Goal: Information Seeking & Learning: Learn about a topic

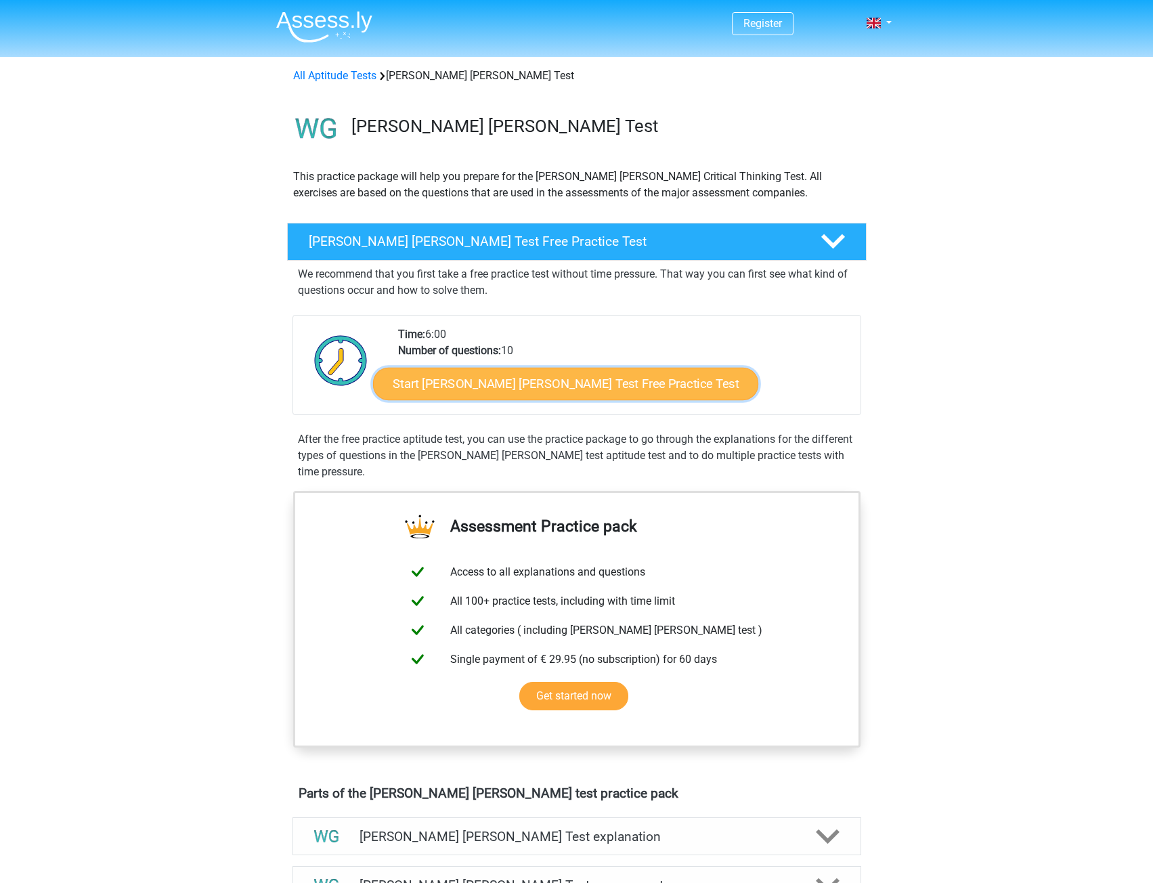
click at [601, 391] on link "Start [PERSON_NAME] [PERSON_NAME] Test Free Practice Test" at bounding box center [565, 384] width 385 height 33
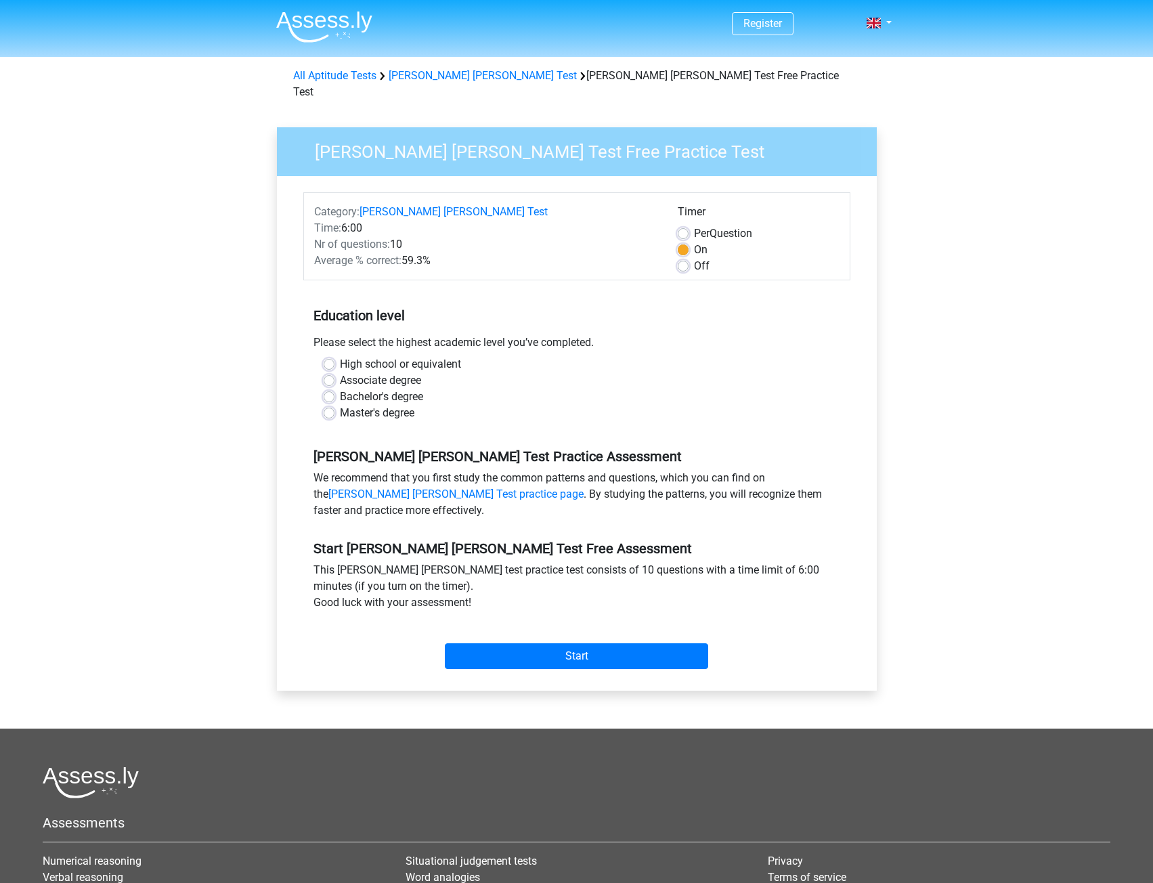
click at [340, 405] on label "Master's degree" at bounding box center [377, 413] width 74 height 16
click at [330, 405] on input "Master's degree" at bounding box center [329, 412] width 11 height 14
radio input "true"
click at [610, 643] on input "Start" at bounding box center [576, 656] width 263 height 26
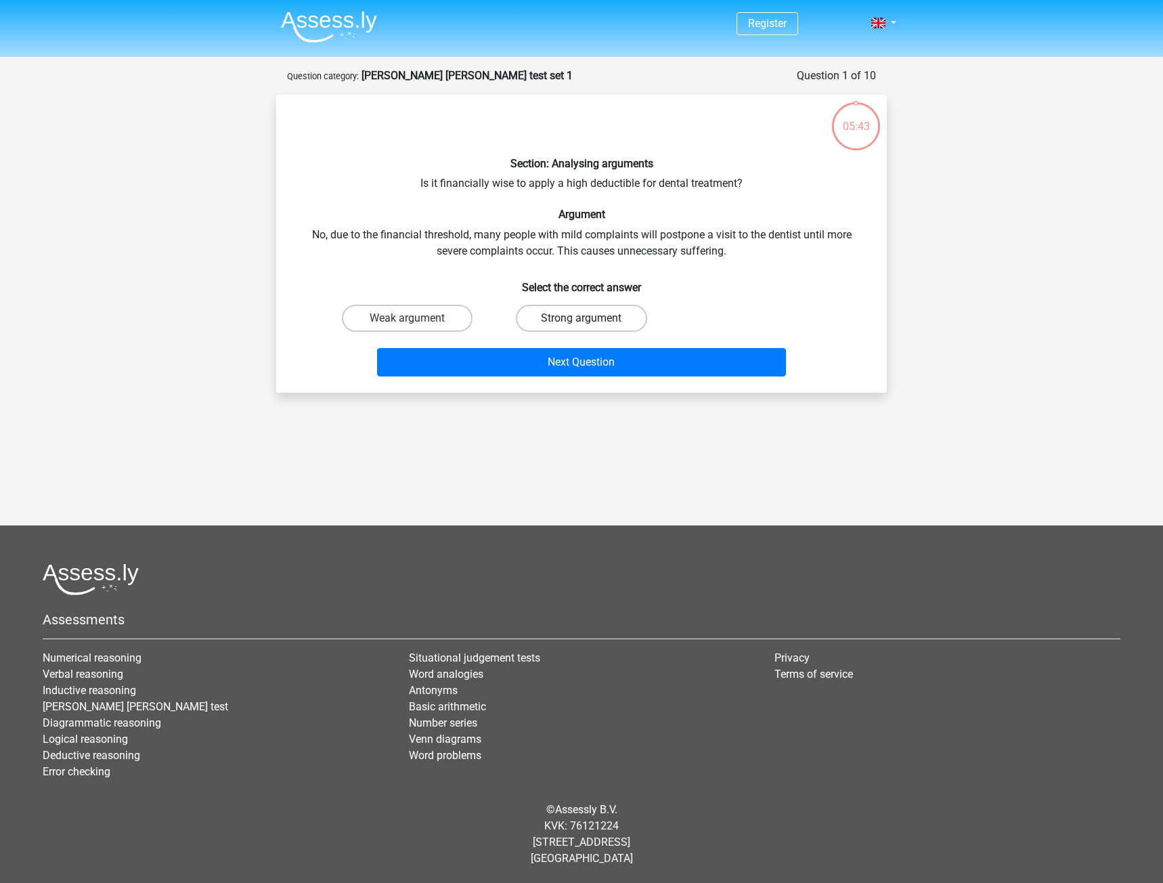
click at [601, 322] on label "Strong argument" at bounding box center [581, 318] width 131 height 27
click at [590, 322] on input "Strong argument" at bounding box center [586, 322] width 9 height 9
radio input "true"
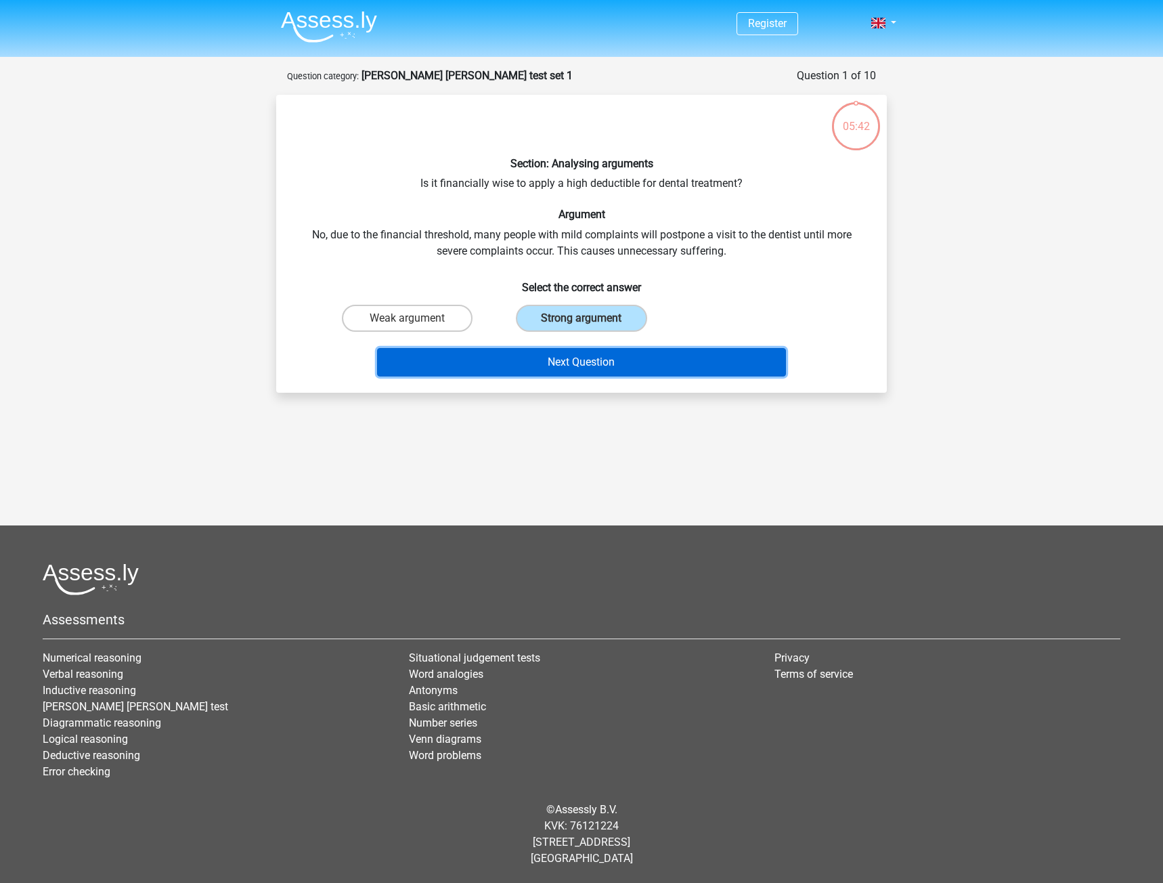
click at [600, 364] on button "Next Question" at bounding box center [582, 362] width 410 height 28
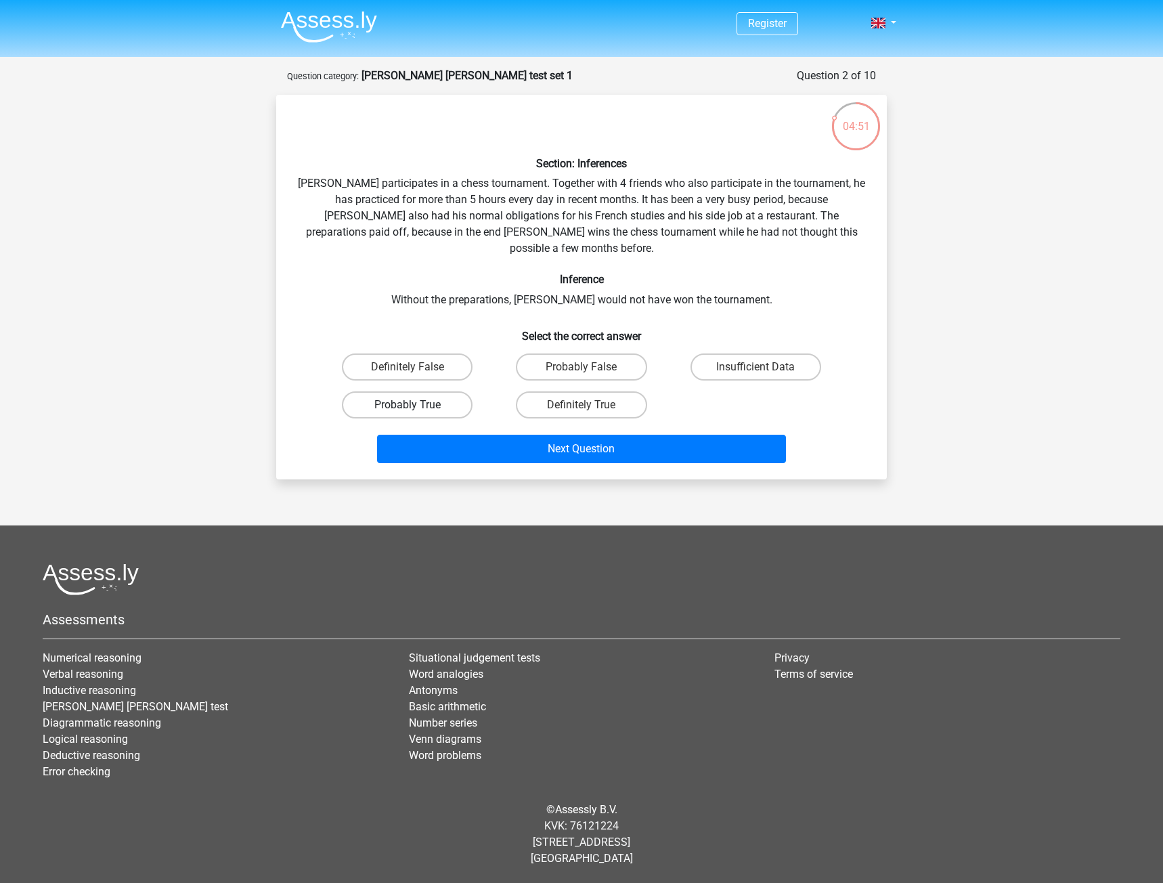
click at [429, 391] on label "Probably True" at bounding box center [407, 404] width 131 height 27
click at [416, 405] on input "Probably True" at bounding box center [412, 409] width 9 height 9
radio input "true"
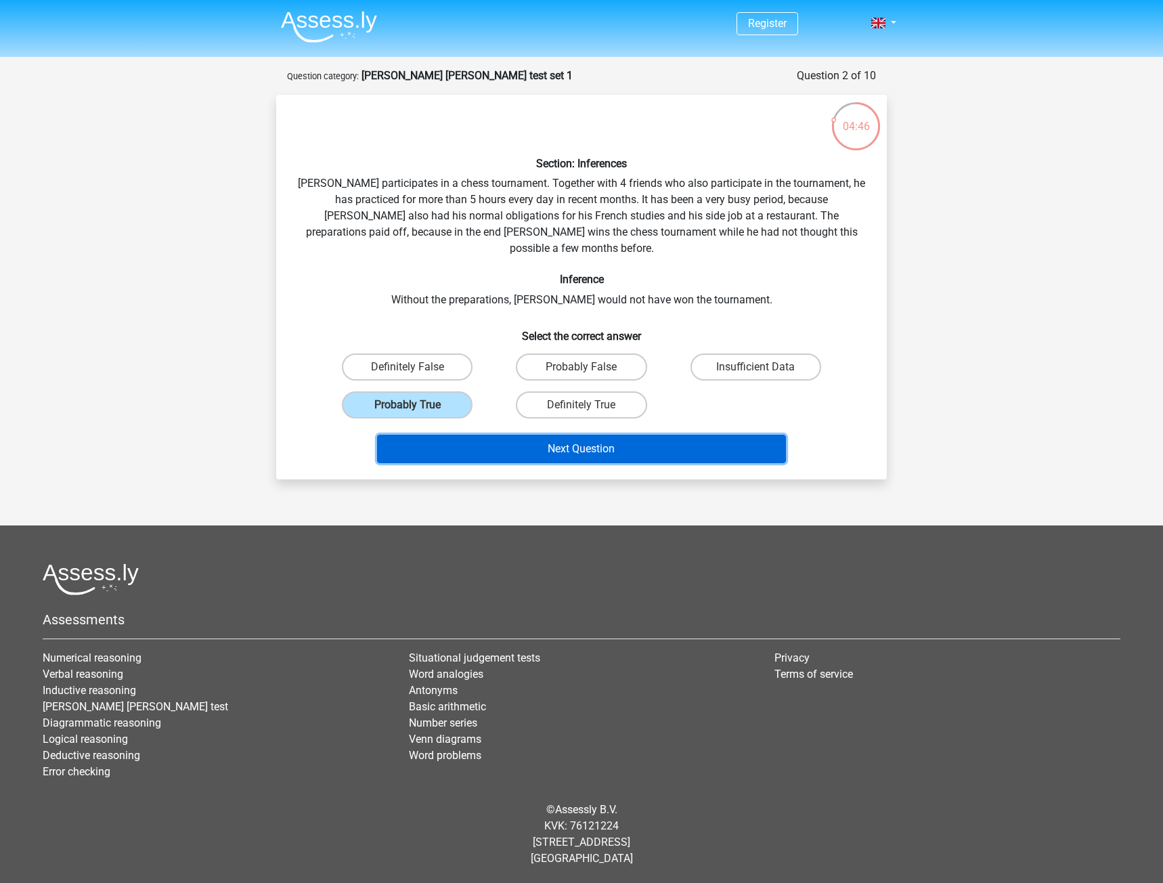
click at [684, 437] on button "Next Question" at bounding box center [582, 449] width 410 height 28
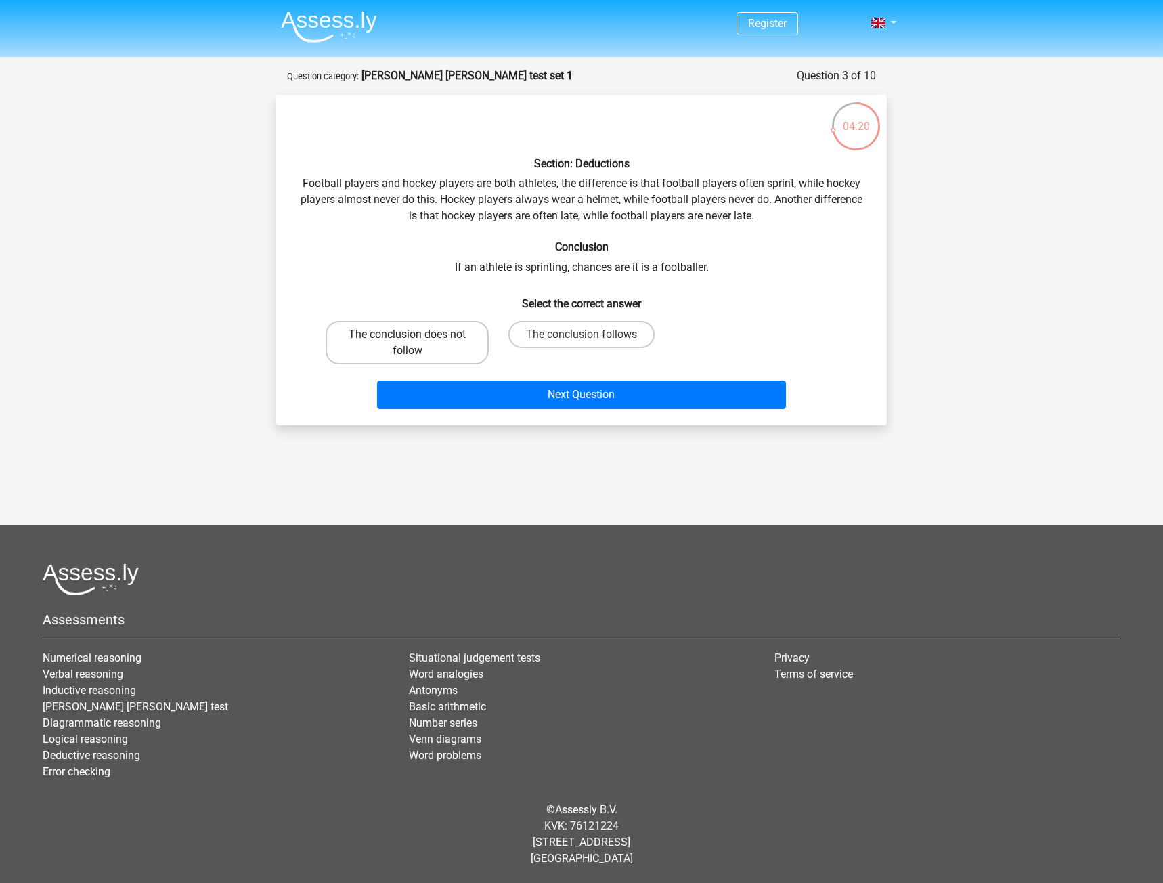
click at [444, 356] on label "The conclusion does not follow" at bounding box center [407, 342] width 163 height 43
click at [416, 343] on input "The conclusion does not follow" at bounding box center [412, 339] width 9 height 9
radio input "true"
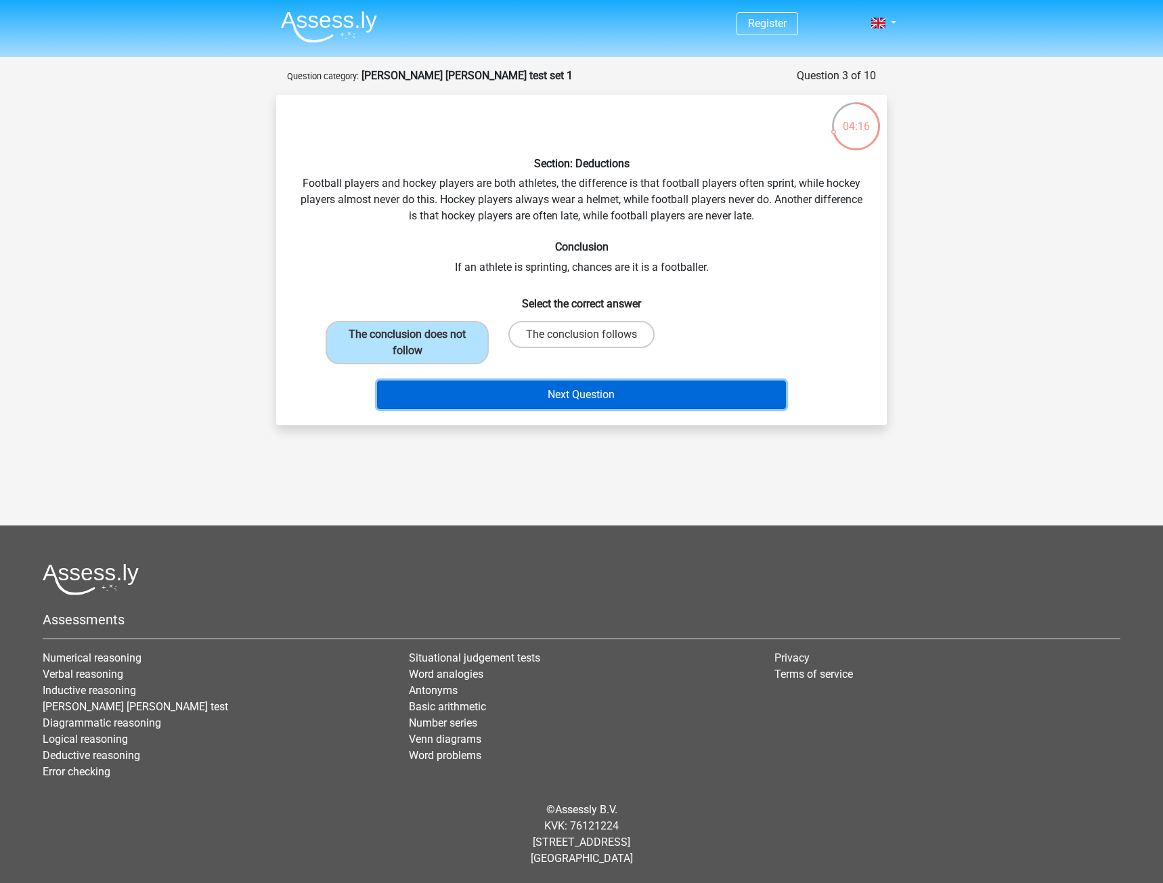
click at [605, 400] on button "Next Question" at bounding box center [582, 395] width 410 height 28
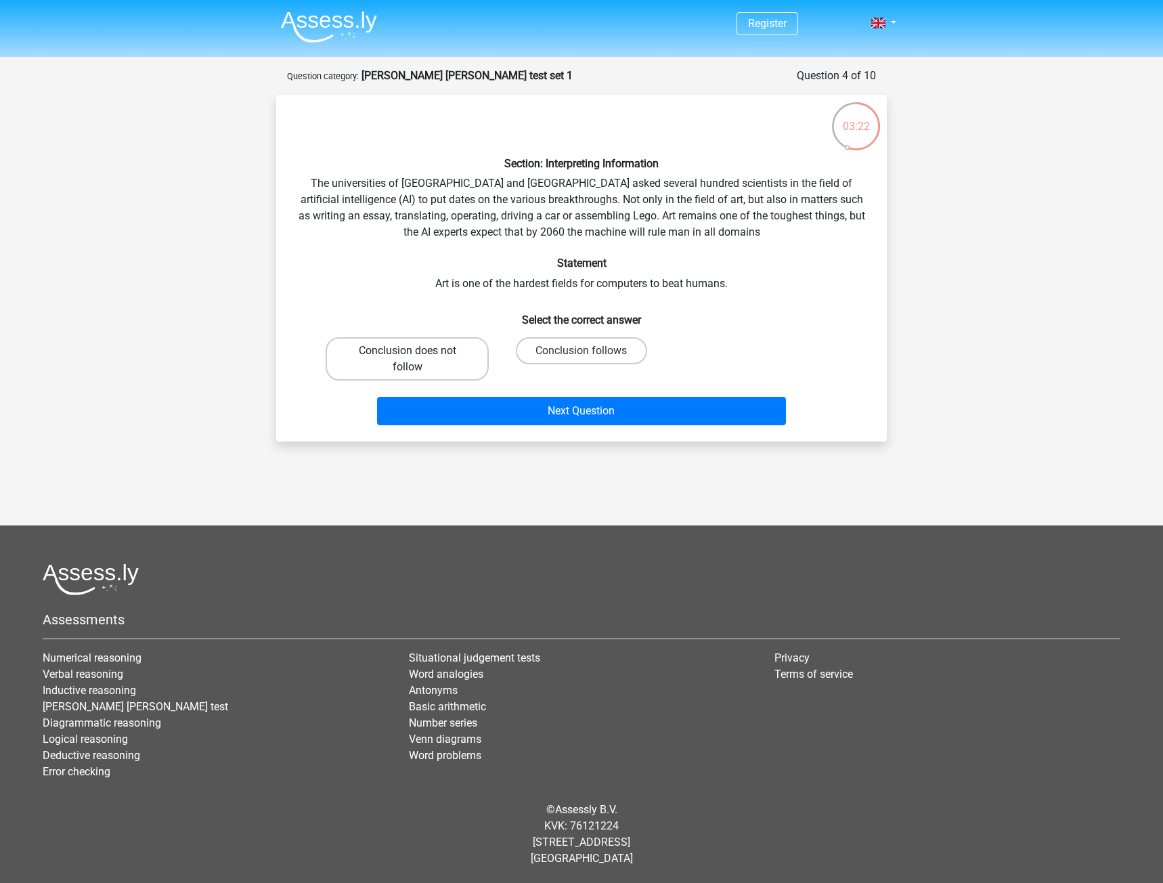
click at [379, 363] on label "Conclusion does not follow" at bounding box center [407, 358] width 163 height 43
click at [408, 360] on input "Conclusion does not follow" at bounding box center [412, 355] width 9 height 9
radio input "true"
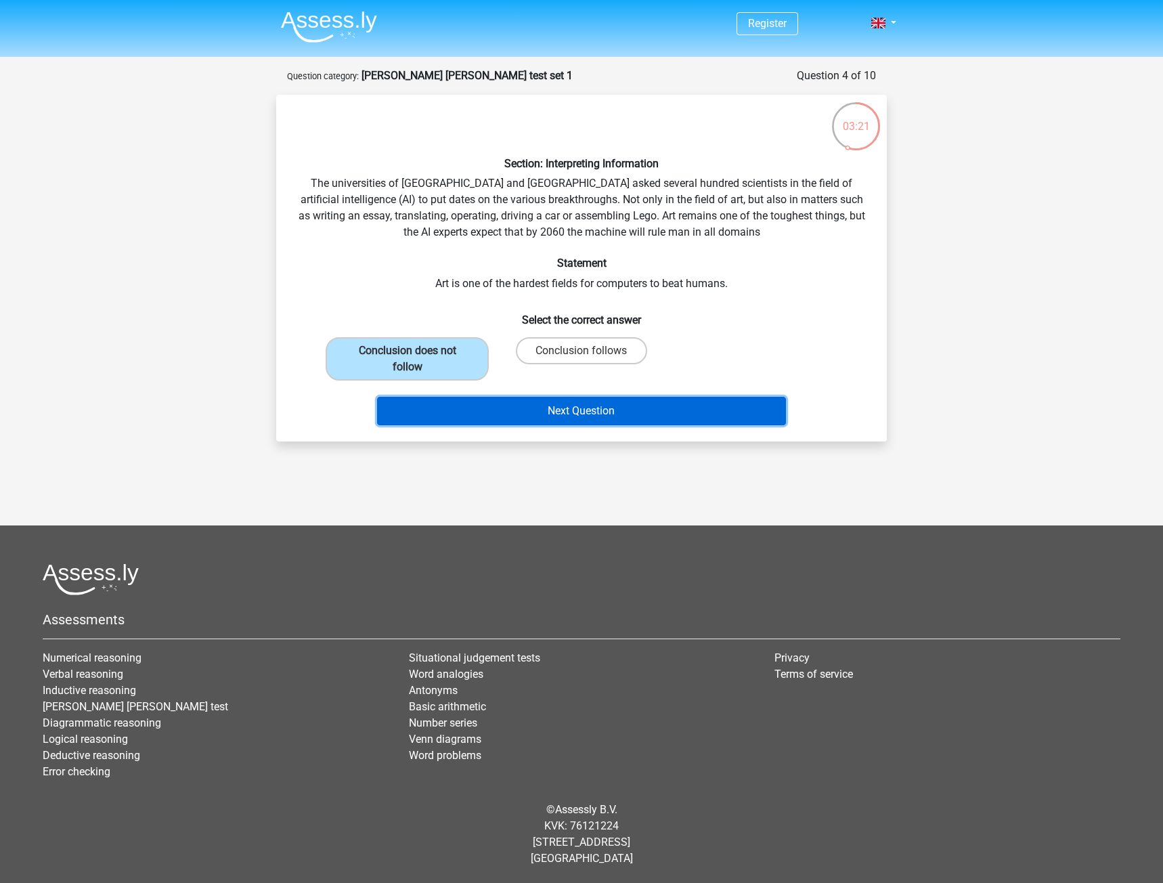
click at [632, 405] on button "Next Question" at bounding box center [582, 411] width 410 height 28
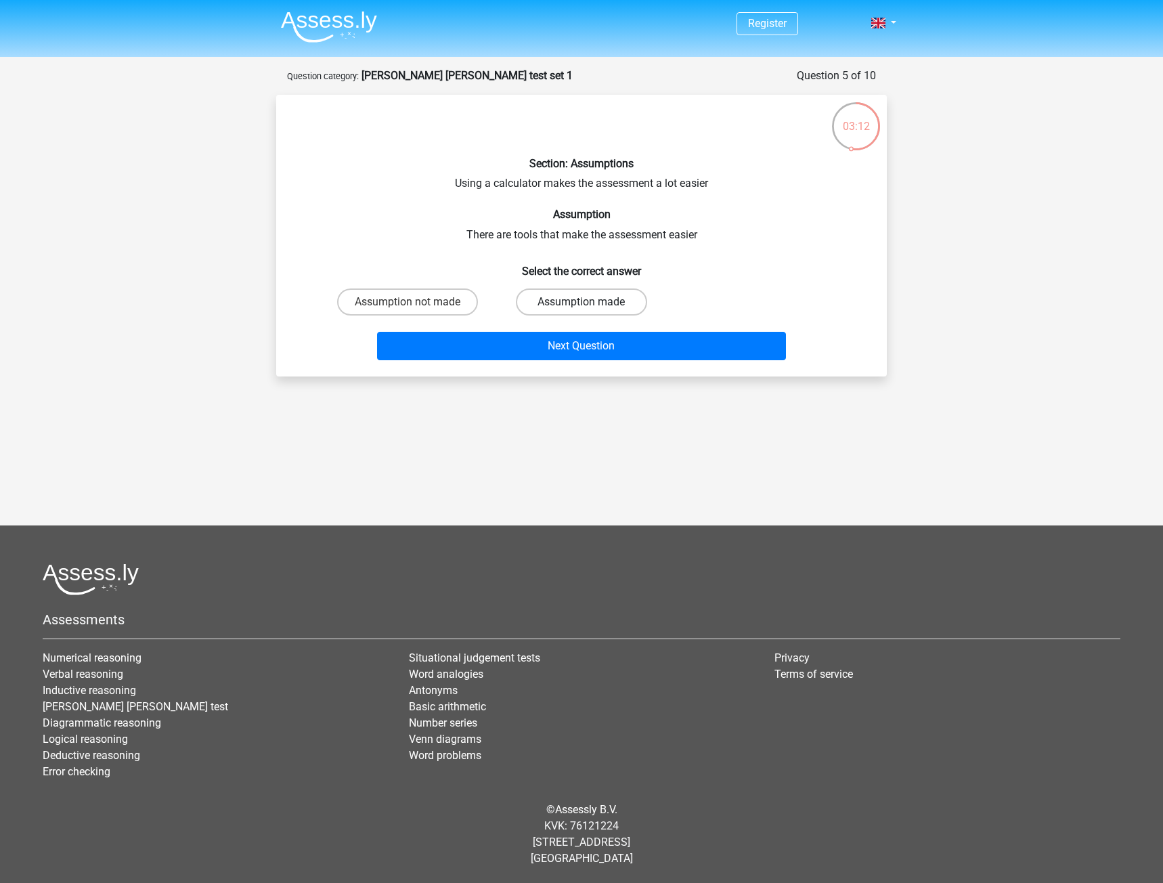
click at [592, 299] on label "Assumption made" at bounding box center [581, 301] width 131 height 27
click at [590, 302] on input "Assumption made" at bounding box center [586, 306] width 9 height 9
radio input "true"
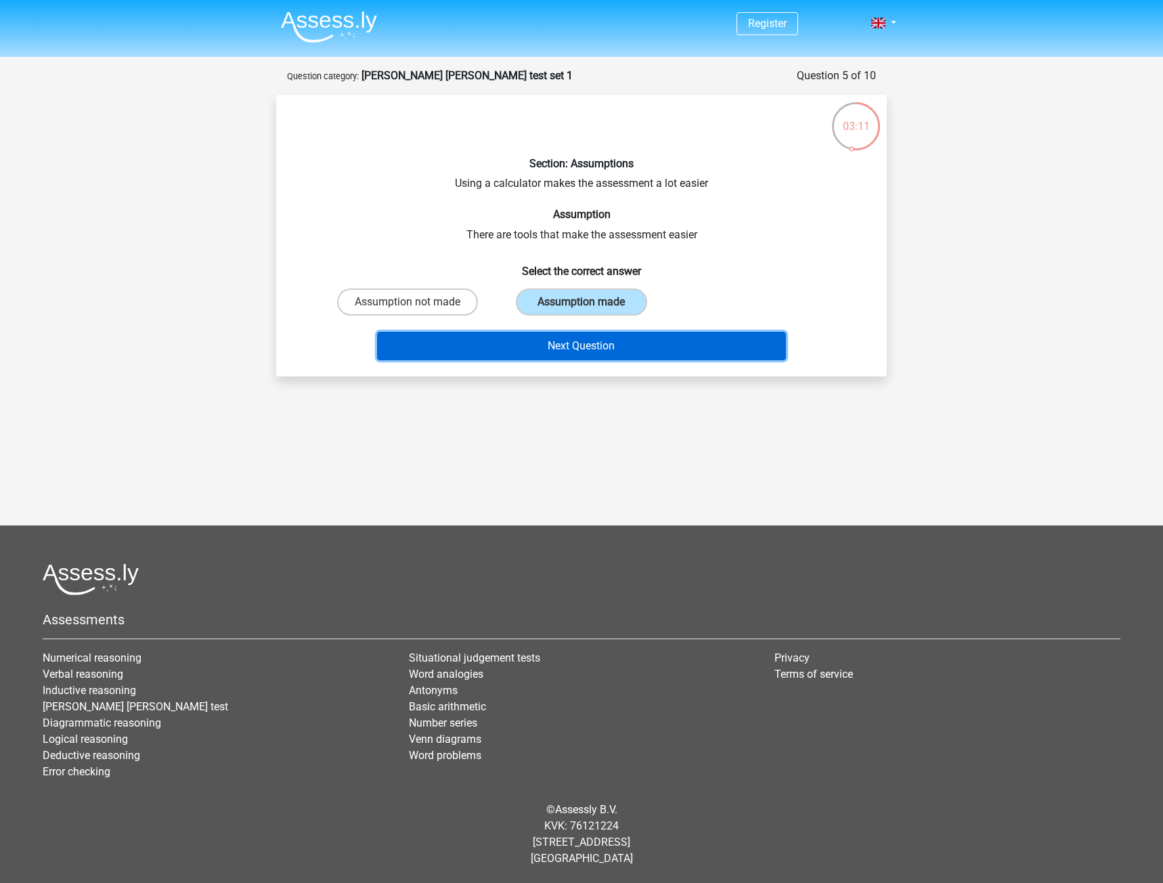
click at [599, 350] on button "Next Question" at bounding box center [582, 346] width 410 height 28
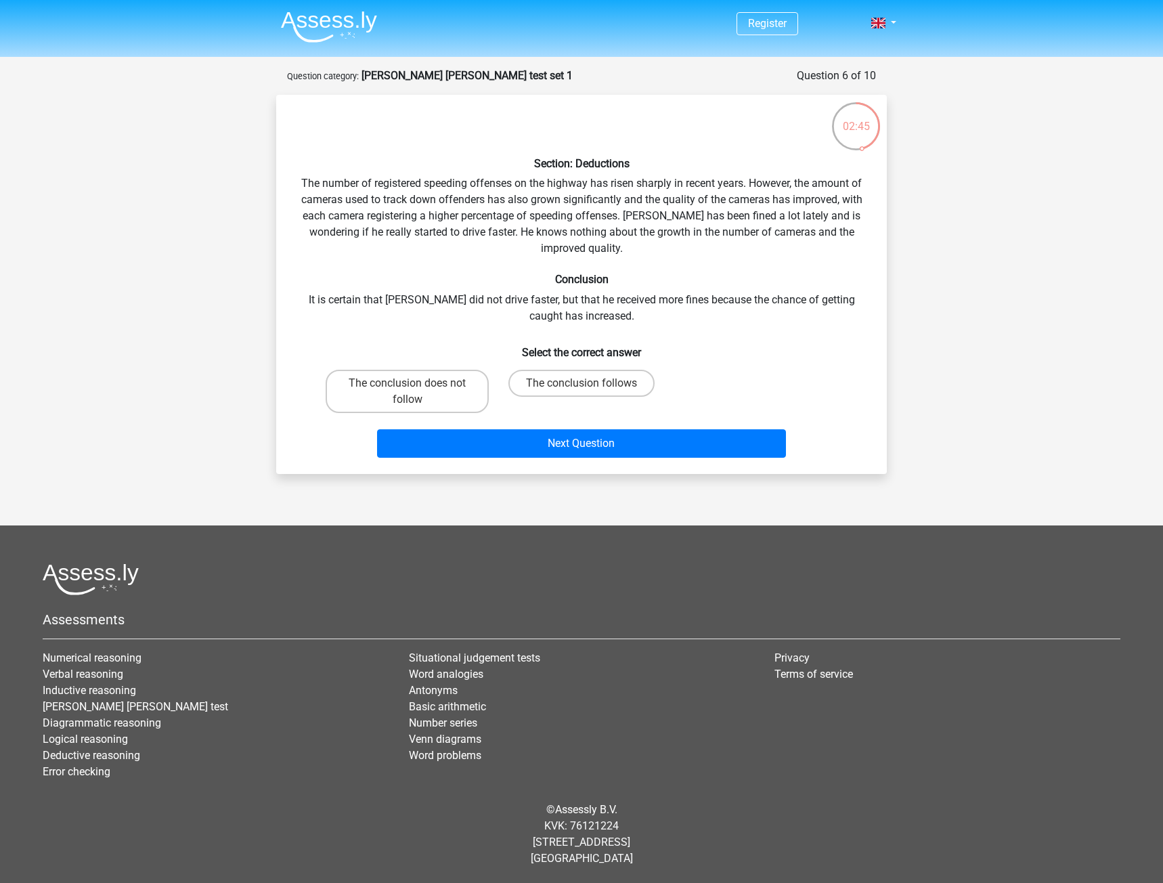
click at [582, 385] on input "The conclusion follows" at bounding box center [586, 387] width 9 height 9
radio input "true"
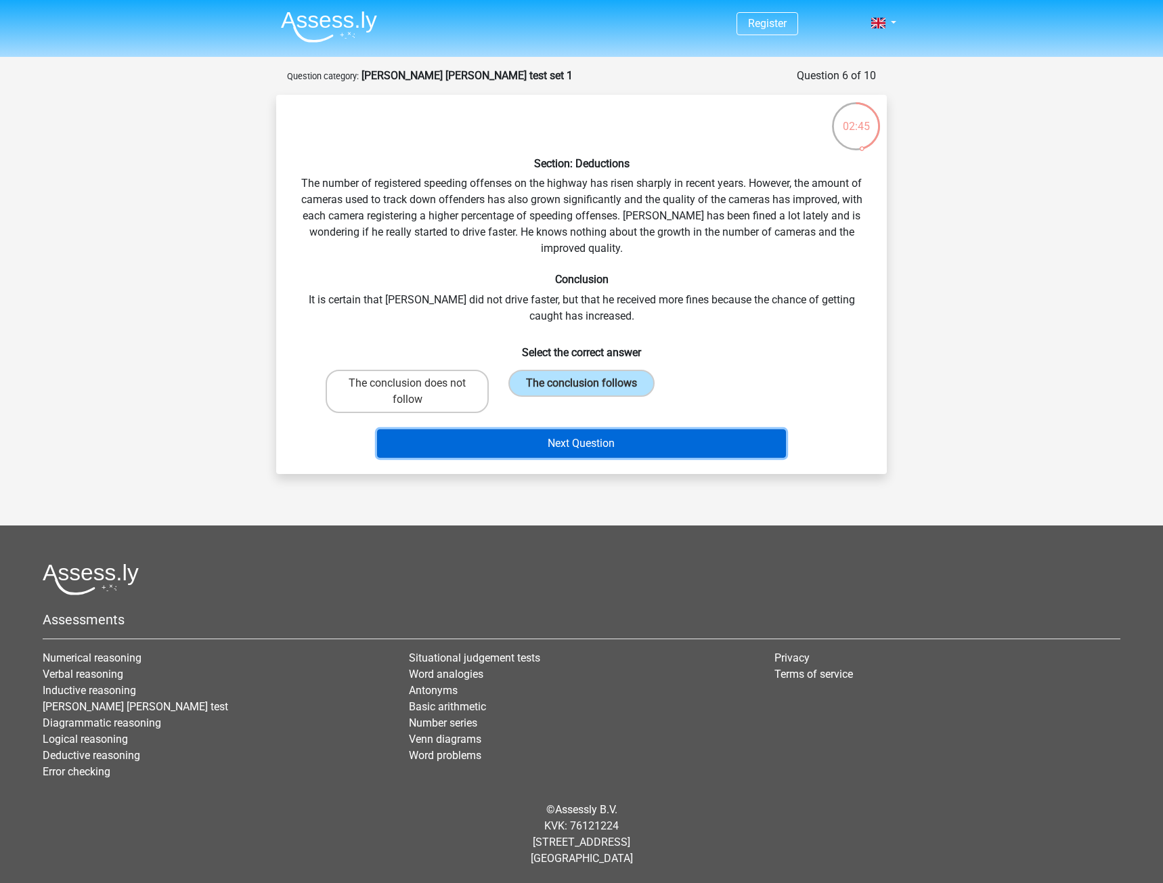
click at [603, 443] on button "Next Question" at bounding box center [582, 443] width 410 height 28
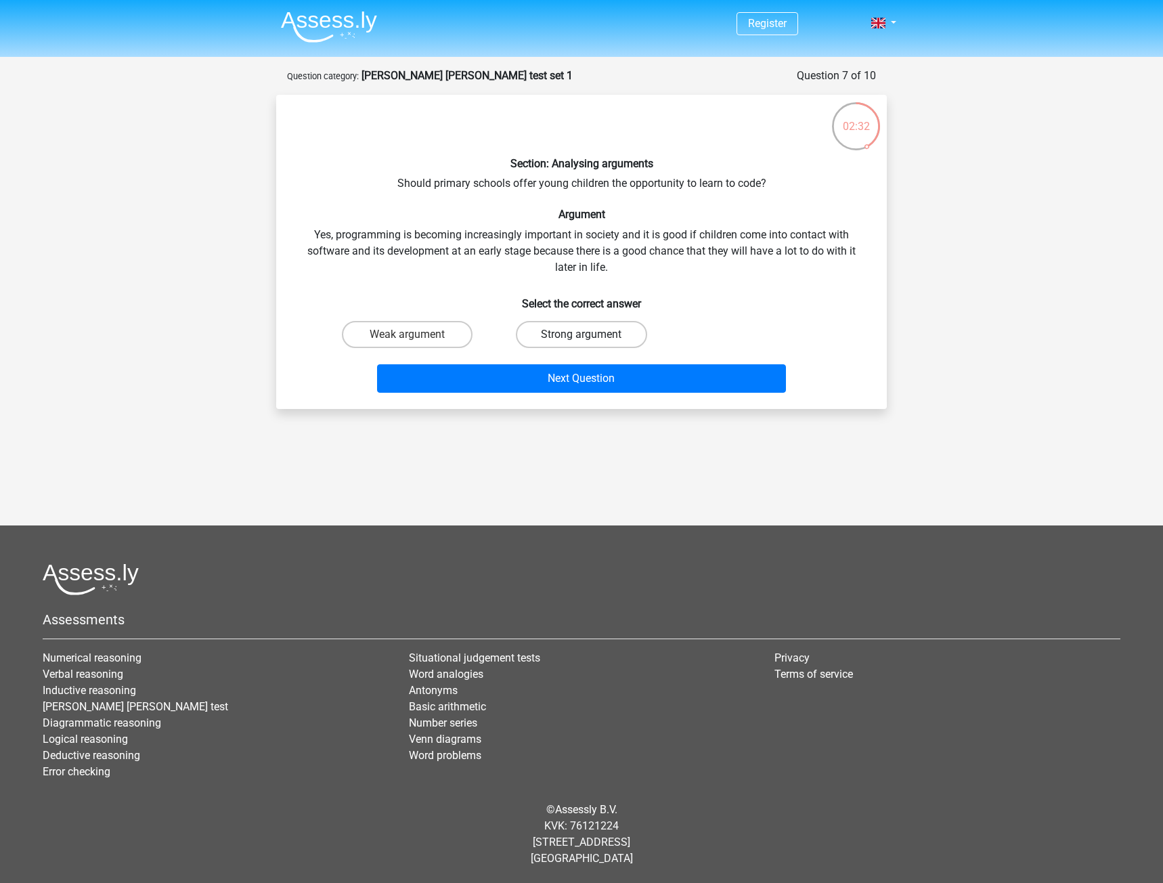
click at [619, 326] on label "Strong argument" at bounding box center [581, 334] width 131 height 27
click at [590, 335] on input "Strong argument" at bounding box center [586, 339] width 9 height 9
radio input "true"
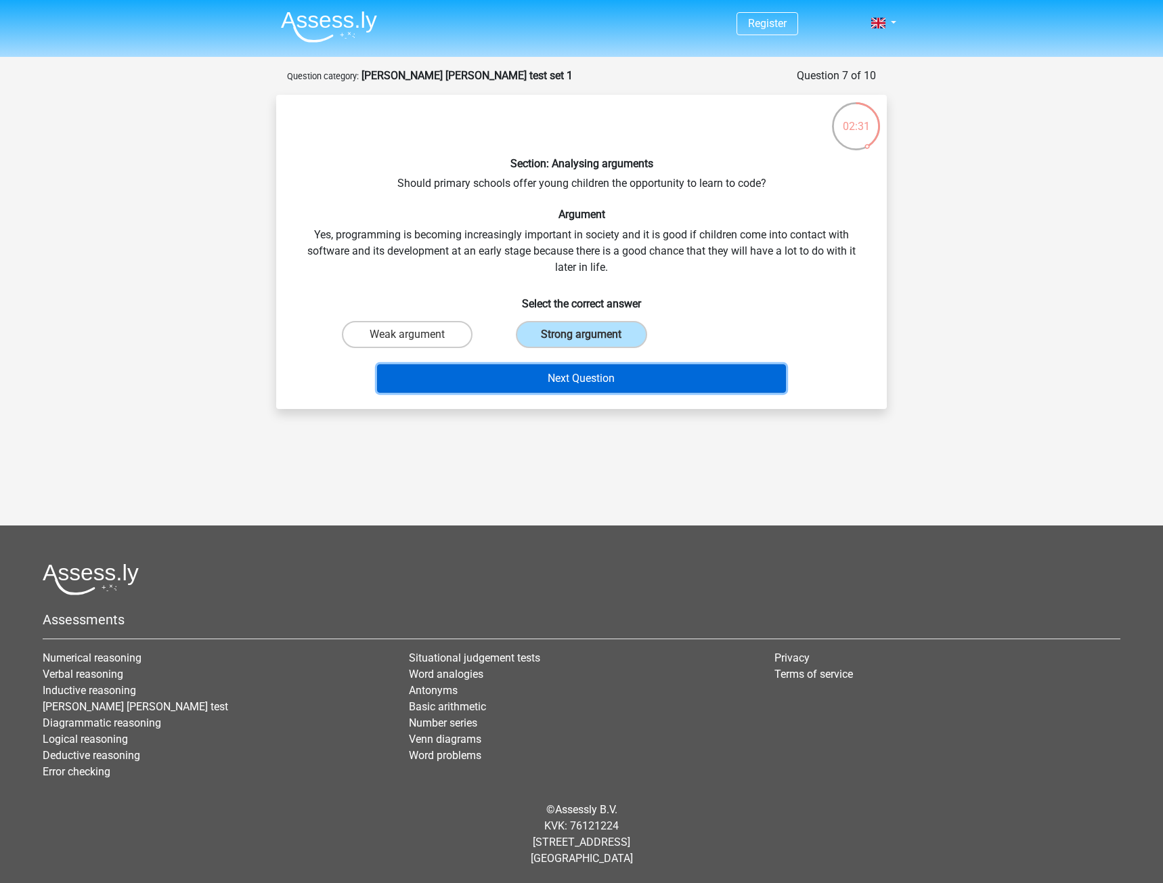
click at [611, 372] on button "Next Question" at bounding box center [582, 378] width 410 height 28
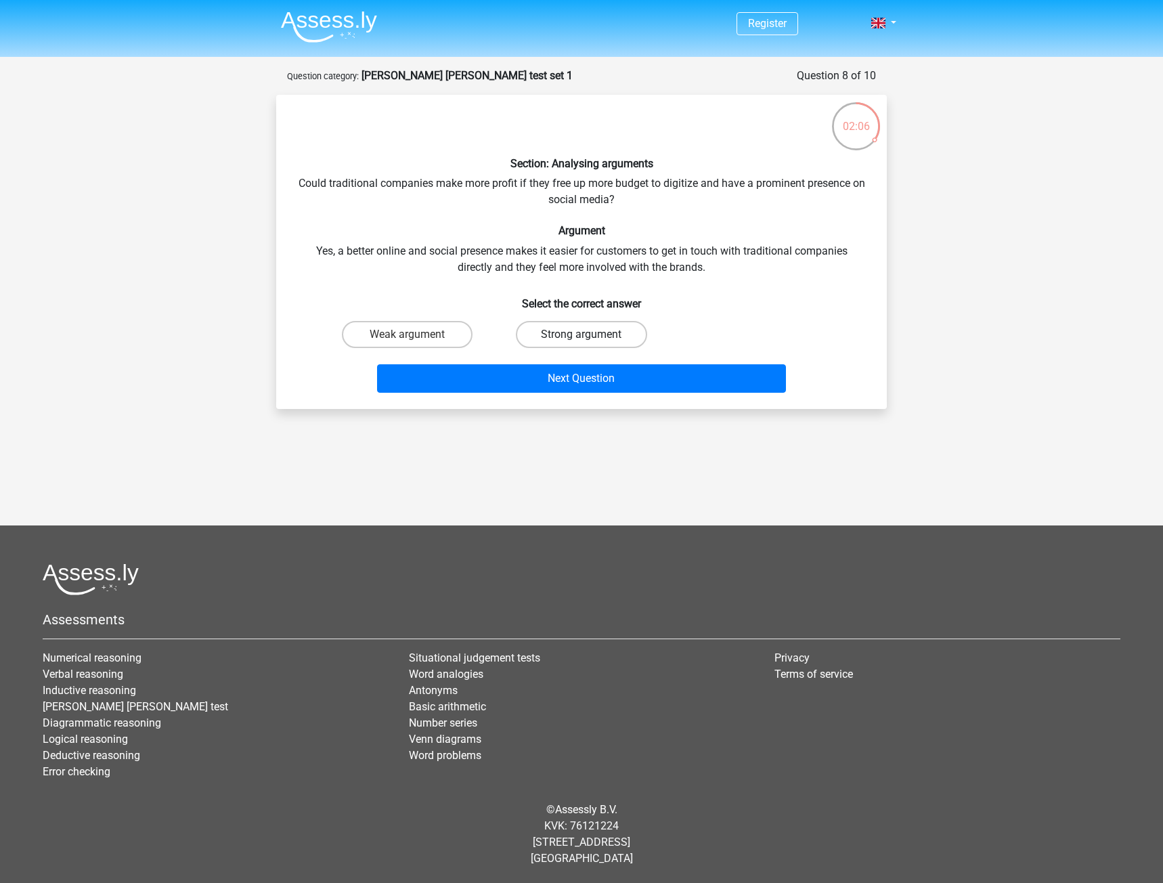
click at [593, 332] on label "Strong argument" at bounding box center [581, 334] width 131 height 27
click at [590, 335] on input "Strong argument" at bounding box center [586, 339] width 9 height 9
radio input "true"
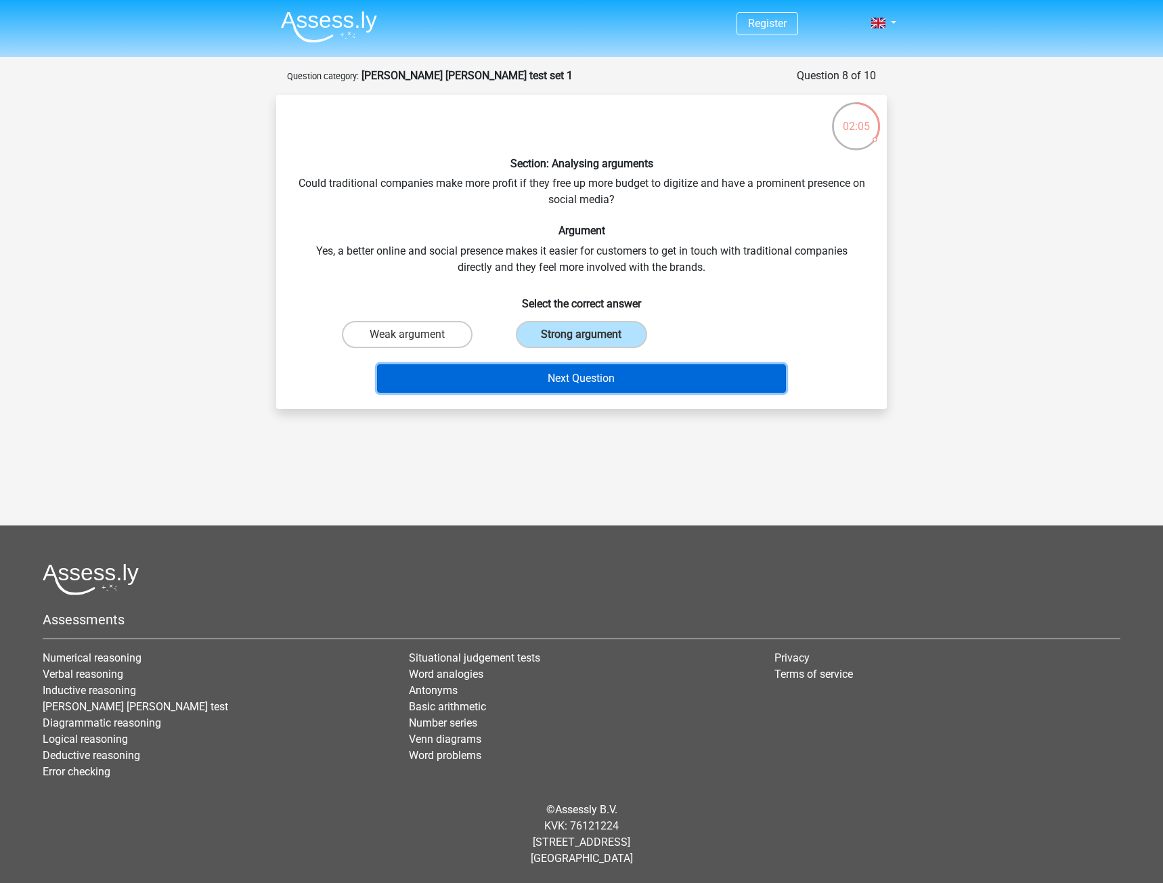
click at [616, 365] on button "Next Question" at bounding box center [582, 378] width 410 height 28
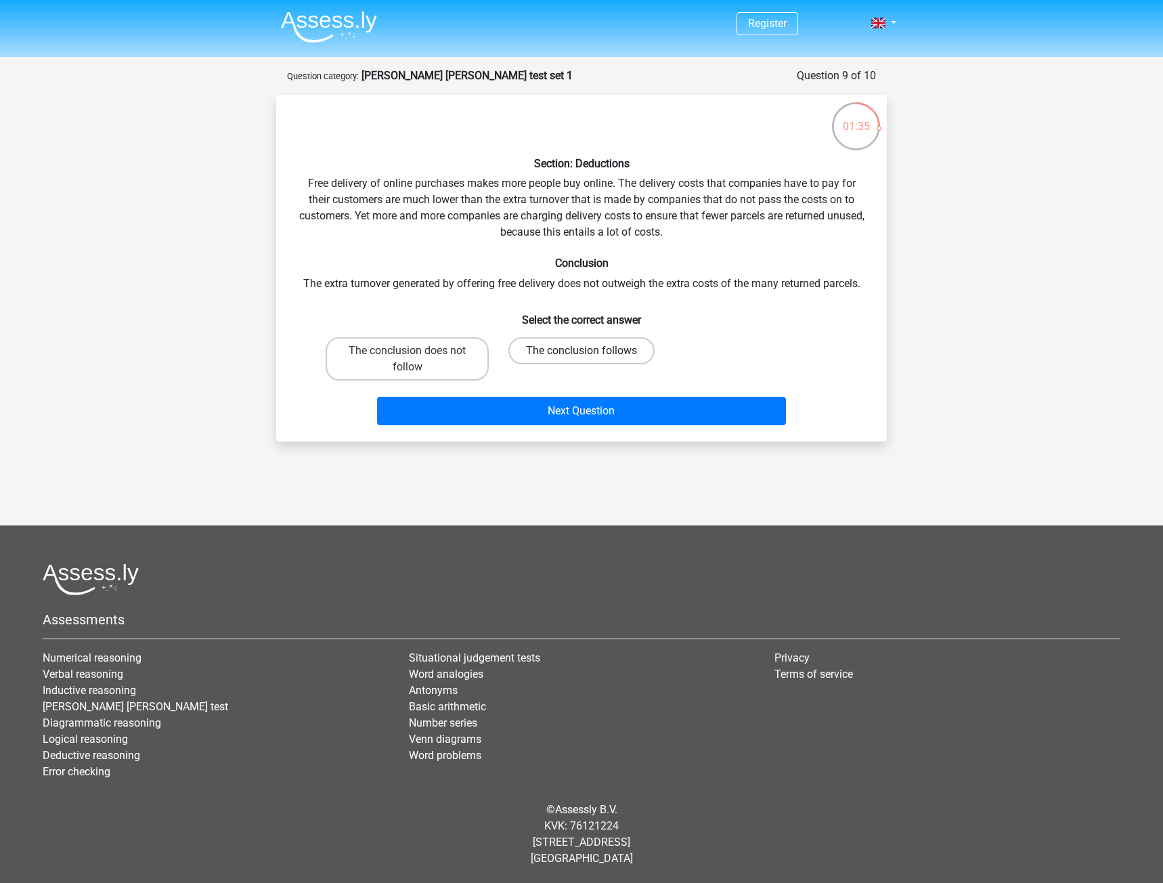
click at [551, 351] on label "The conclusion follows" at bounding box center [582, 350] width 146 height 27
click at [582, 351] on input "The conclusion follows" at bounding box center [586, 355] width 9 height 9
radio input "true"
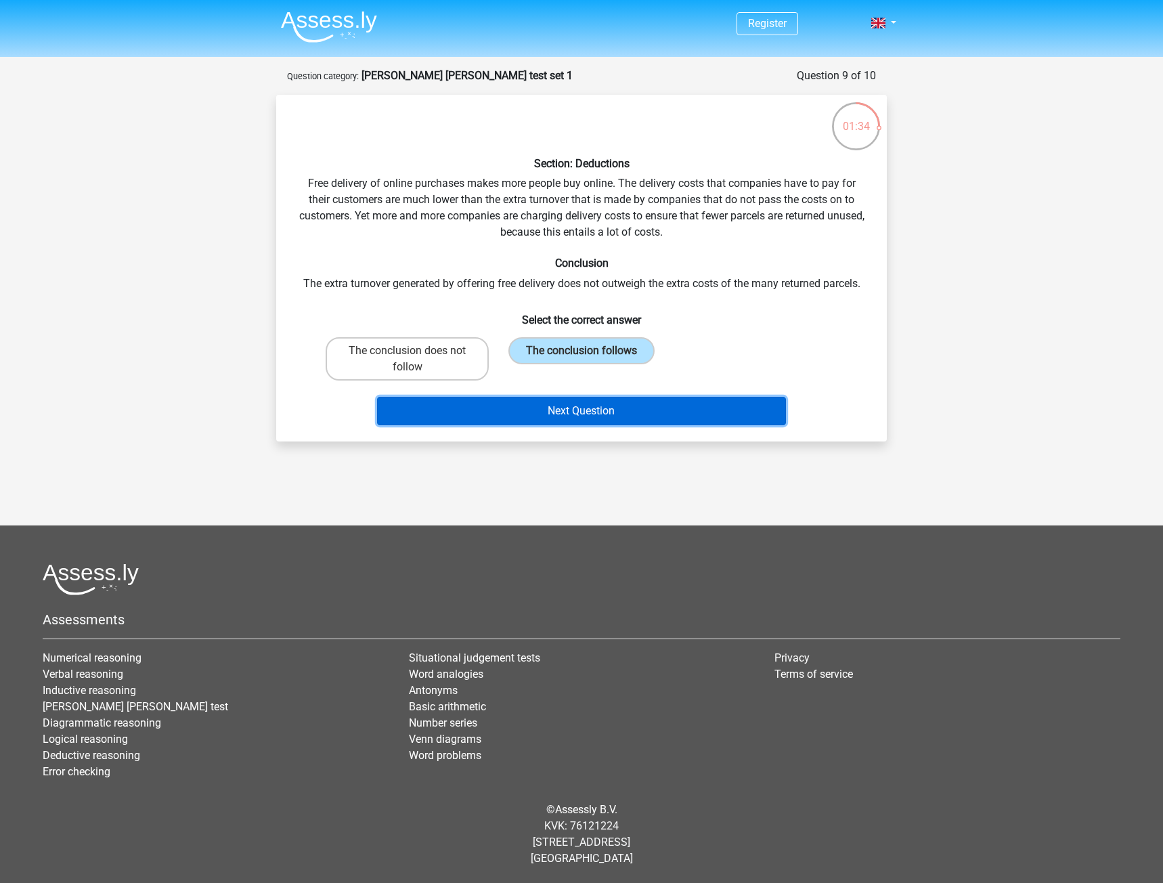
click at [603, 410] on button "Next Question" at bounding box center [582, 411] width 410 height 28
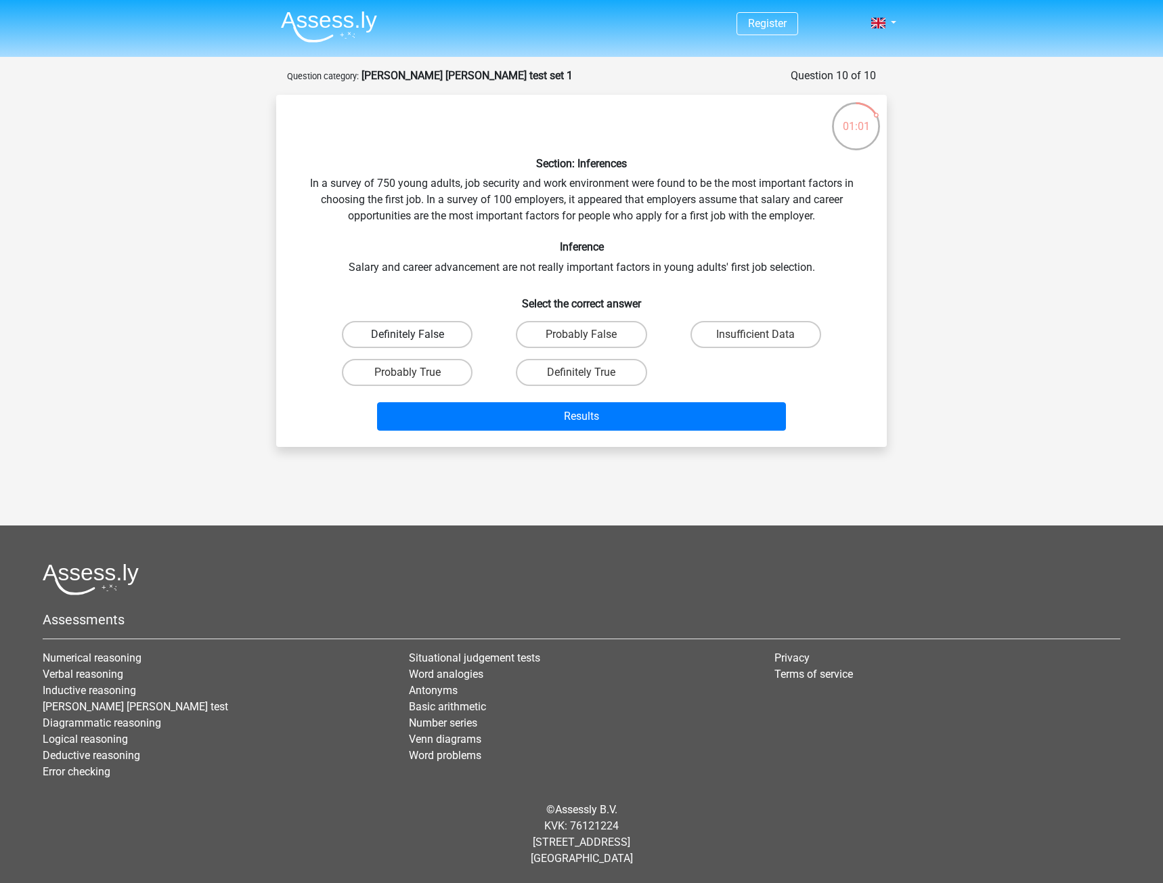
click at [414, 329] on label "Definitely False" at bounding box center [407, 334] width 131 height 27
click at [414, 335] on input "Definitely False" at bounding box center [412, 339] width 9 height 9
radio input "true"
click at [637, 431] on div "Results" at bounding box center [581, 419] width 523 height 34
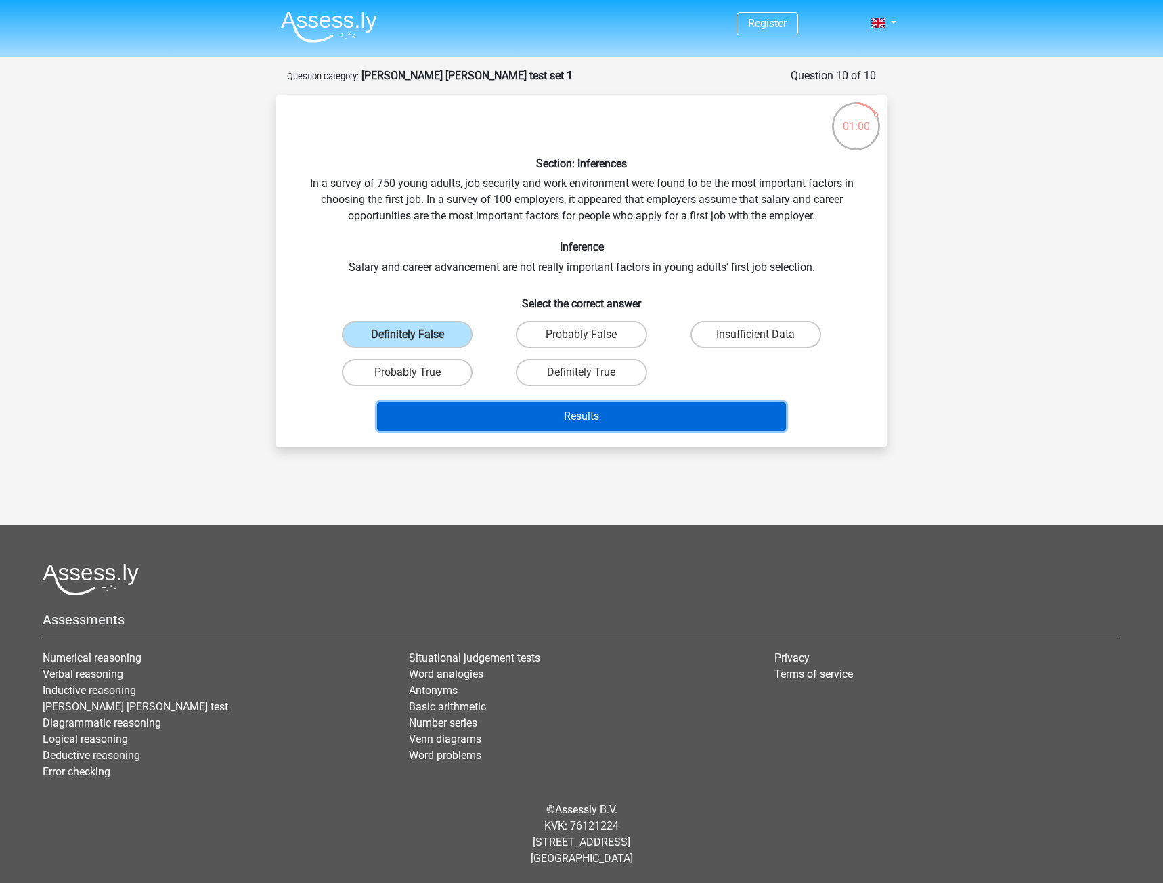
click at [628, 420] on button "Results" at bounding box center [582, 416] width 410 height 28
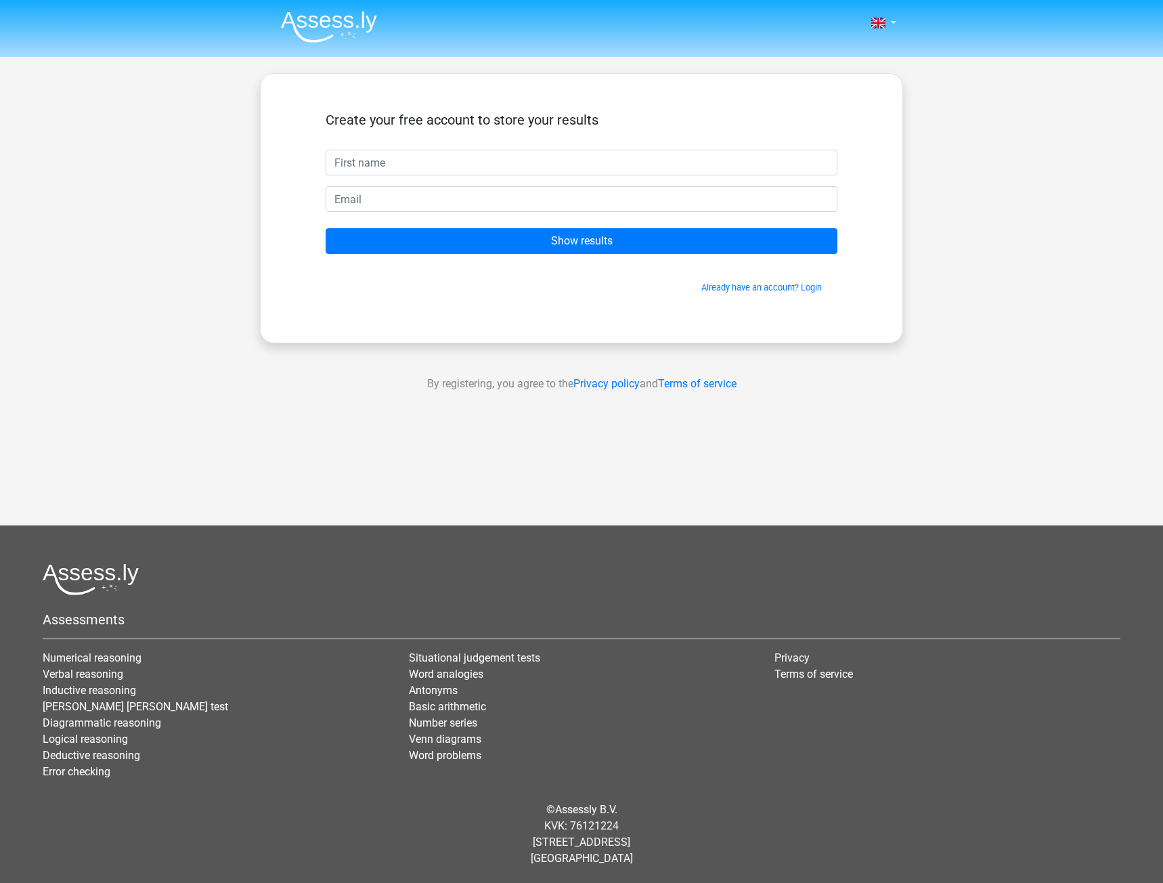
click at [527, 151] on input "text" at bounding box center [582, 163] width 512 height 26
type input "Anima"
click at [535, 210] on input "email" at bounding box center [582, 199] width 512 height 26
click at [414, 205] on input "email" at bounding box center [582, 199] width 512 height 26
type input "ugcwithashukla@gmail.com"
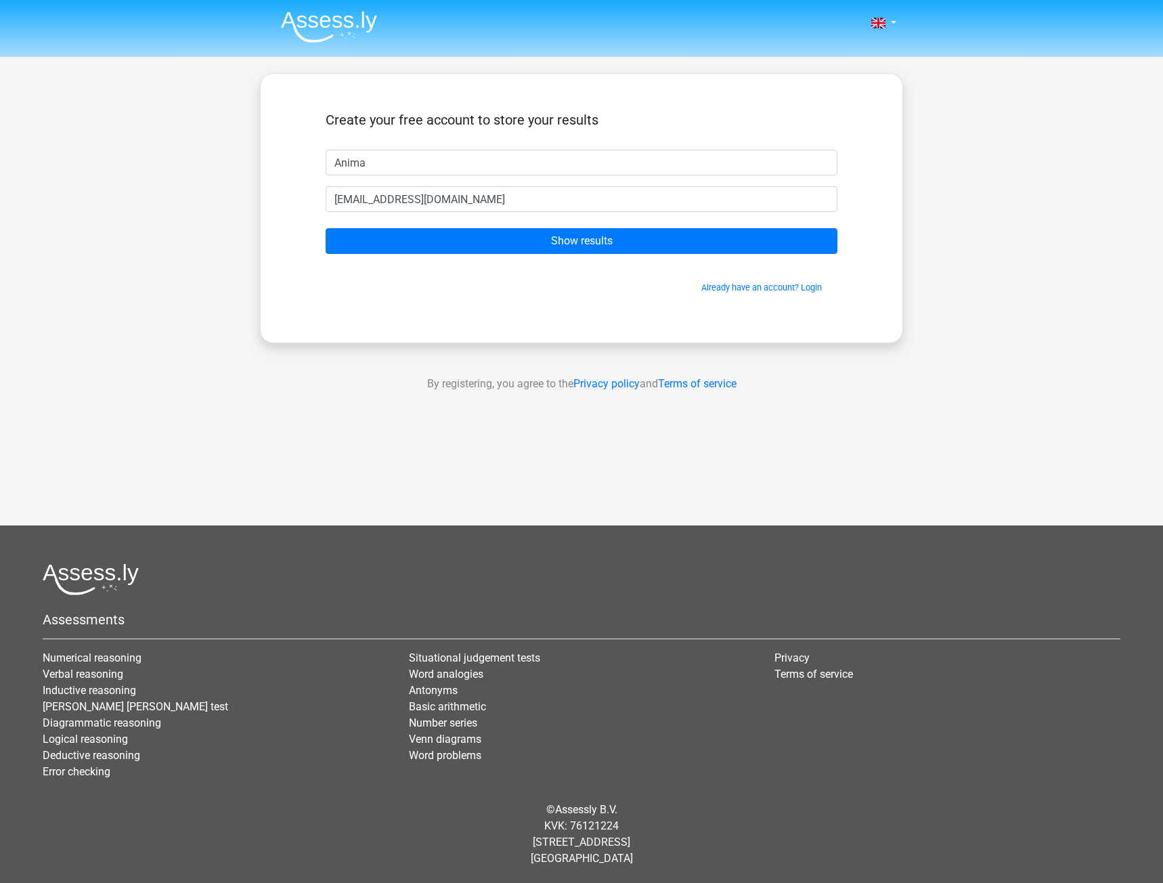
click at [555, 255] on form "Create your free account to store your results Anima ugcwithashukla@gmail.com S…" at bounding box center [582, 203] width 512 height 182
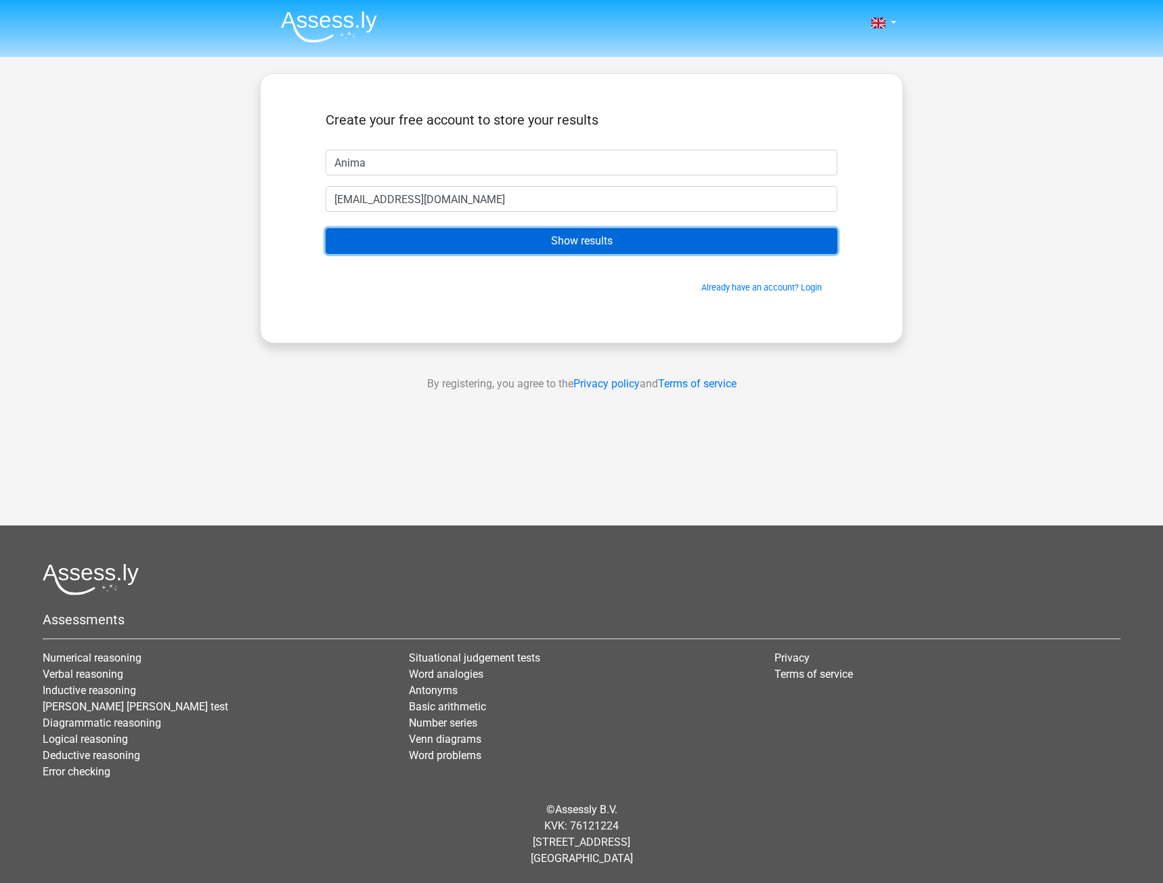
click at [554, 249] on input "Show results" at bounding box center [582, 241] width 512 height 26
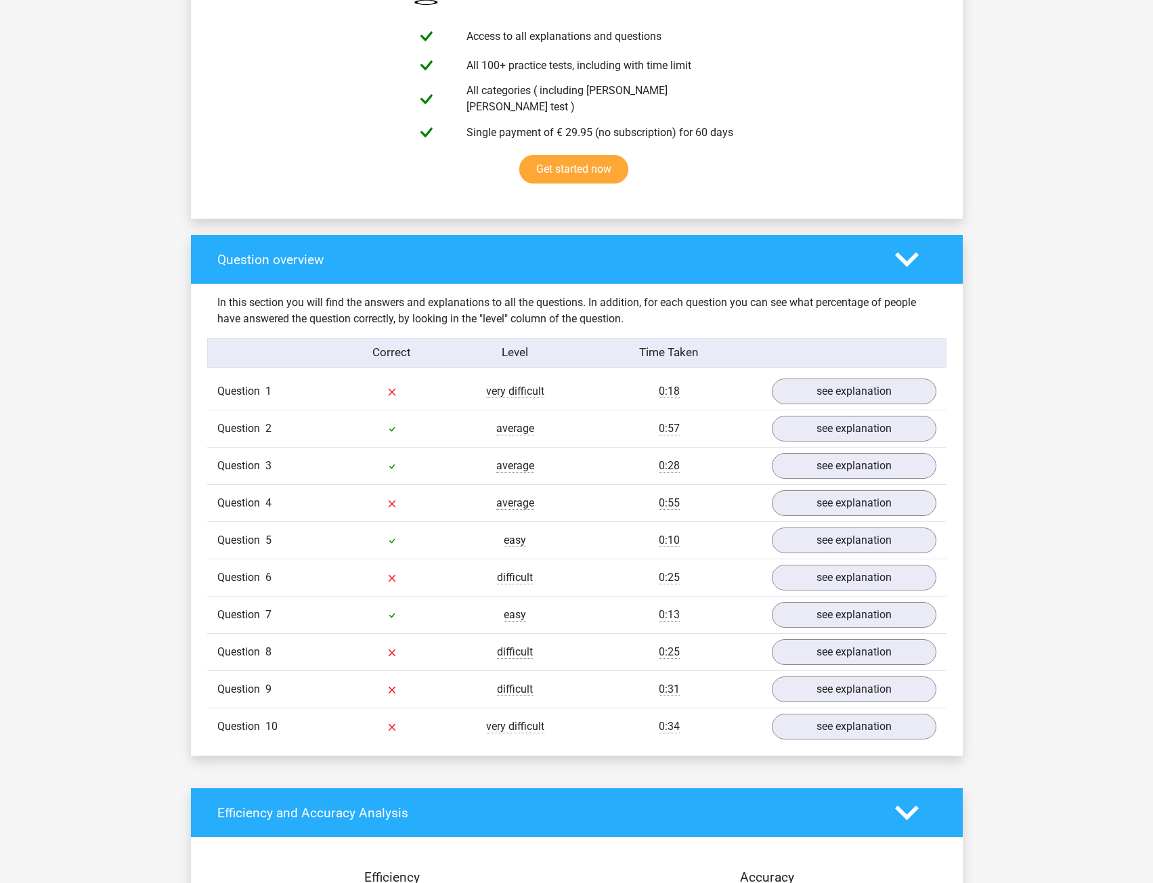
scroll to position [813, 0]
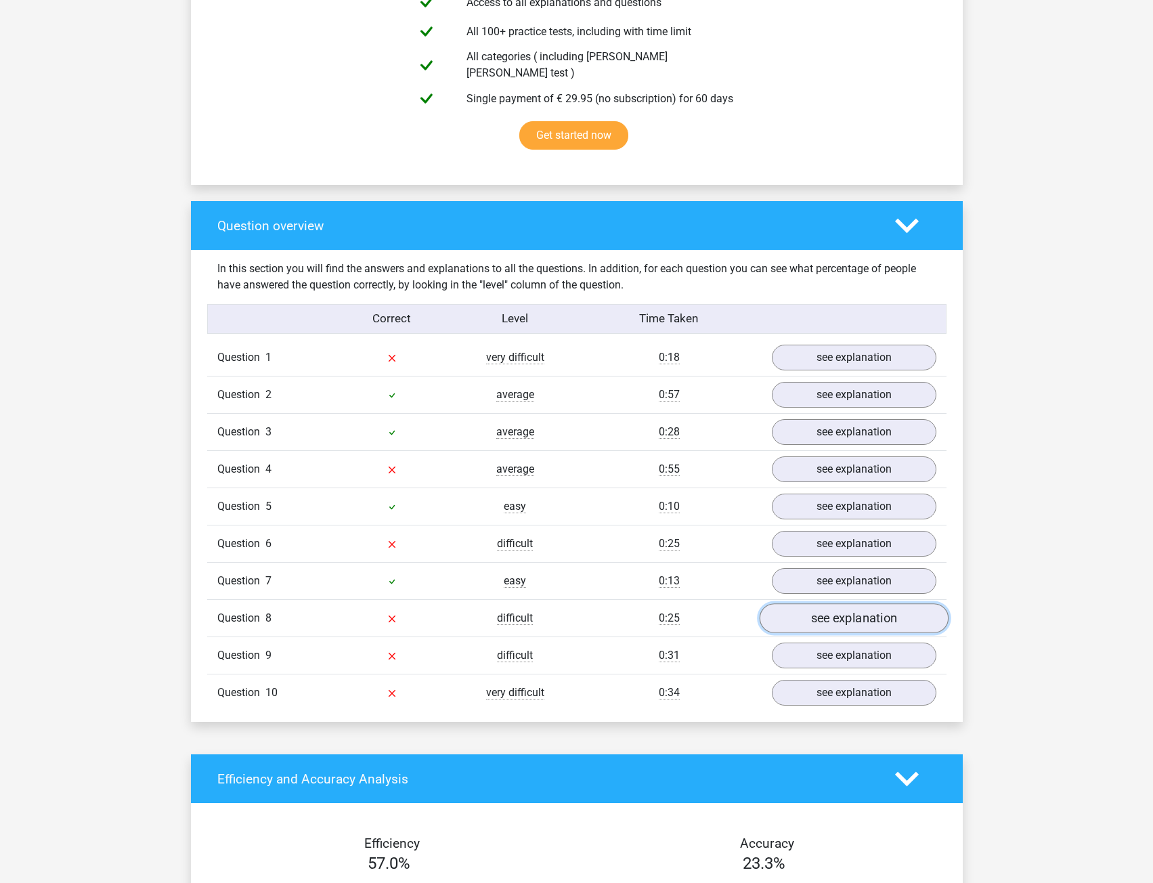
click at [828, 620] on link "see explanation" at bounding box center [853, 618] width 189 height 30
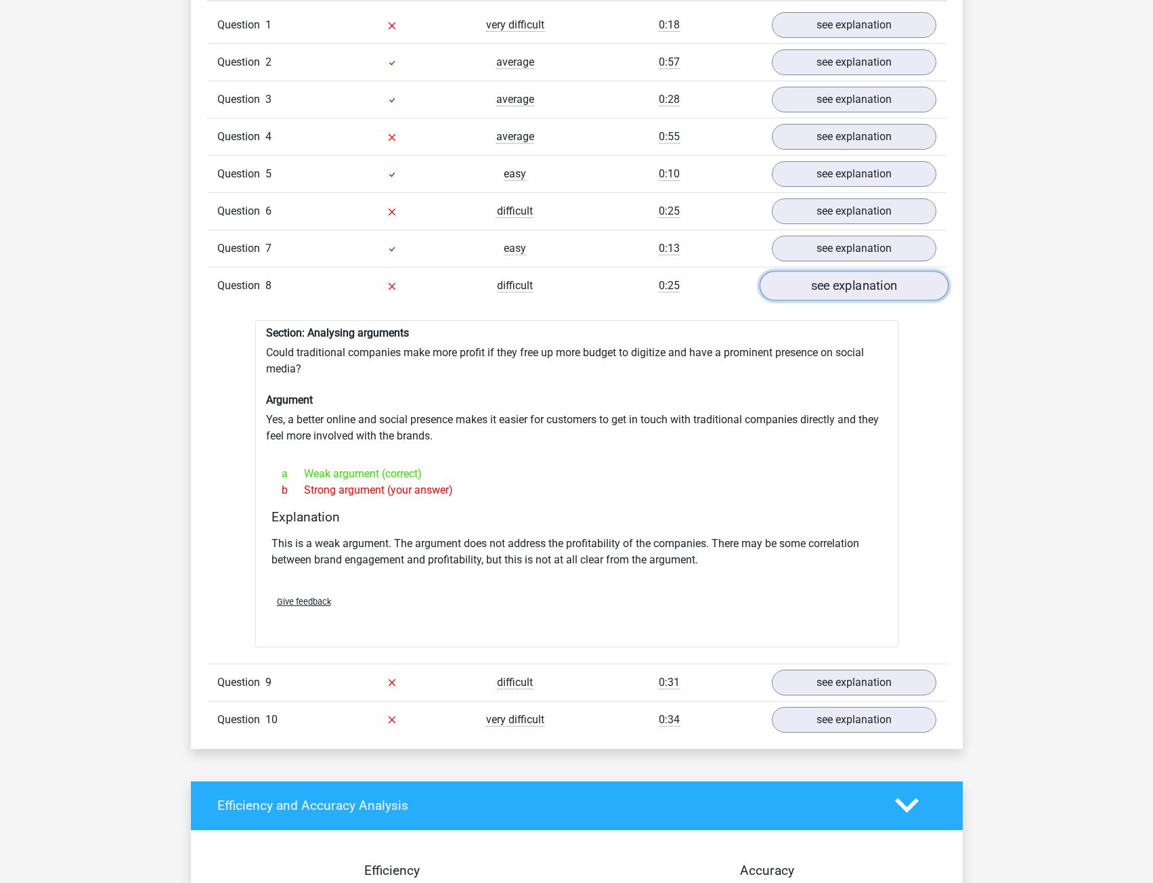
scroll to position [1151, 0]
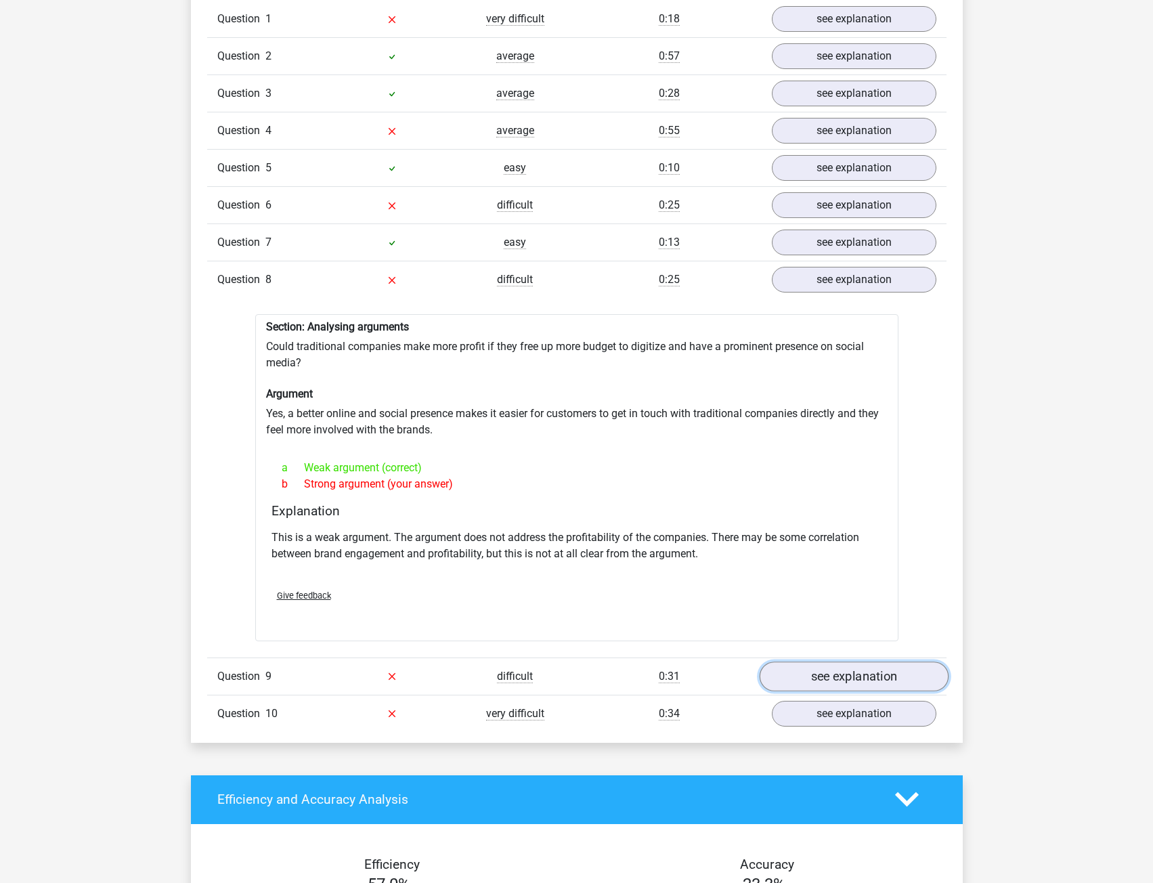
click at [844, 670] on link "see explanation" at bounding box center [853, 677] width 189 height 30
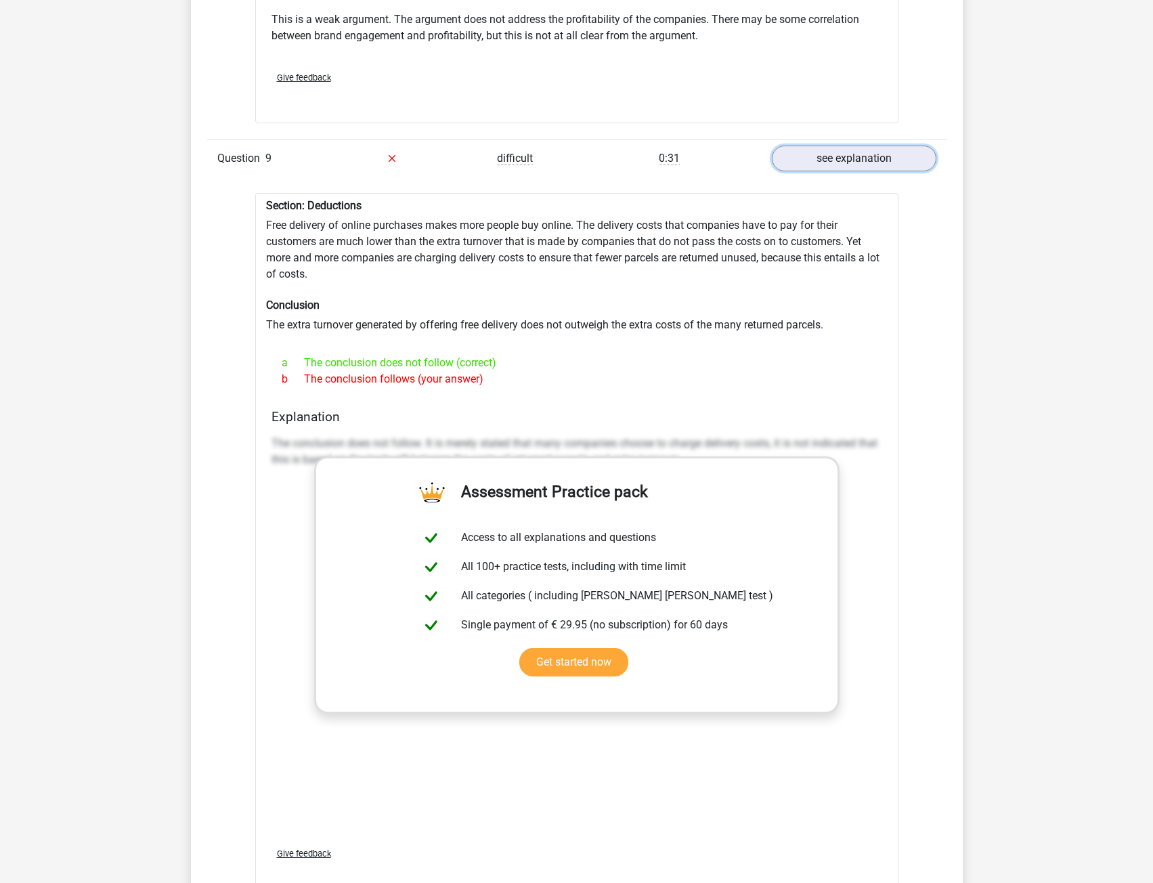
scroll to position [1896, 0]
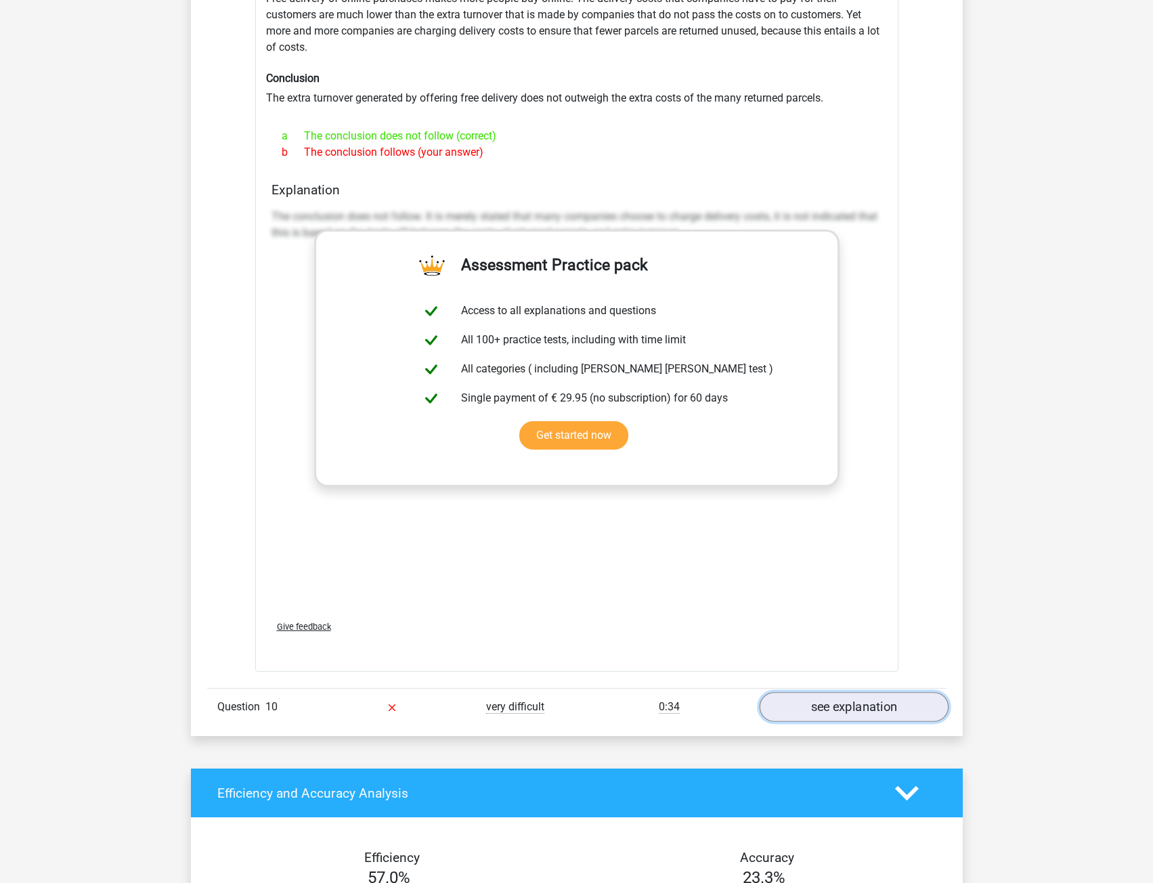
click at [853, 703] on link "see explanation" at bounding box center [853, 707] width 189 height 30
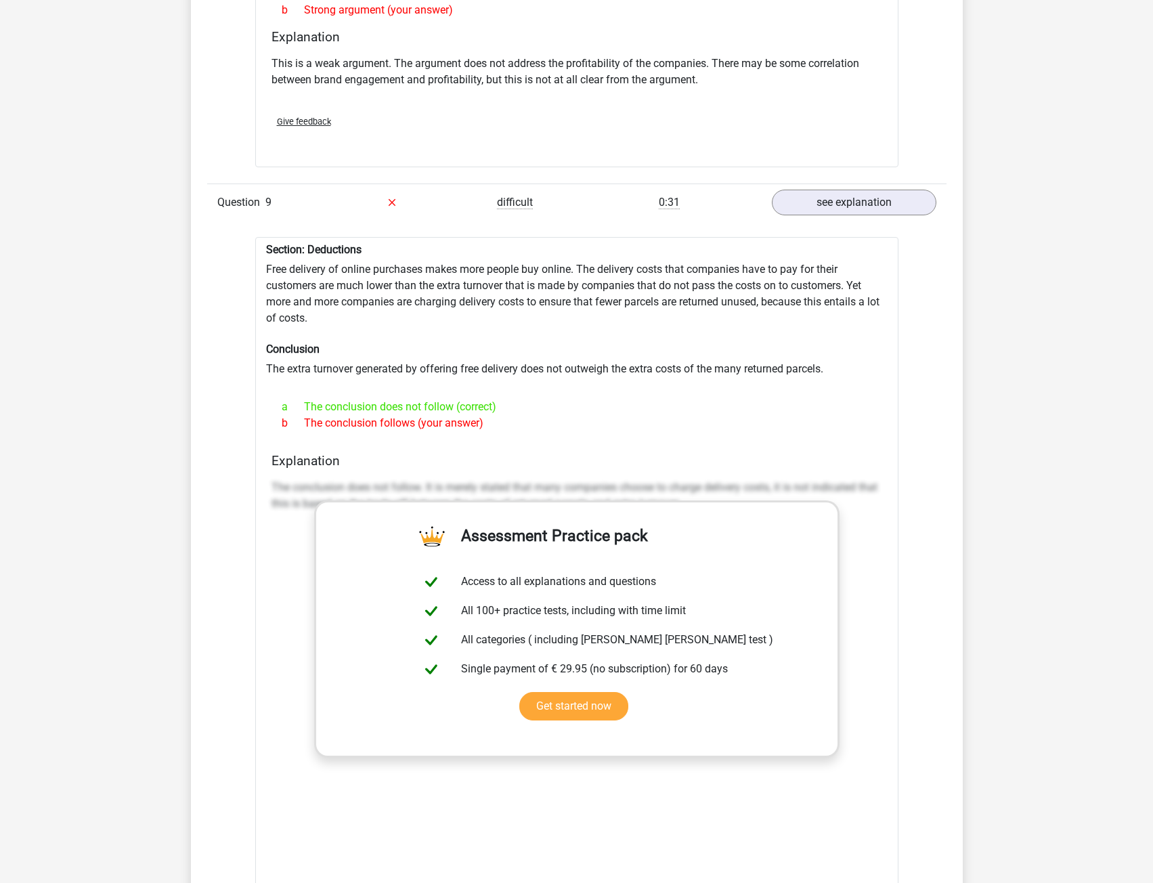
scroll to position [1219, 0]
